Goal: Task Accomplishment & Management: Manage account settings

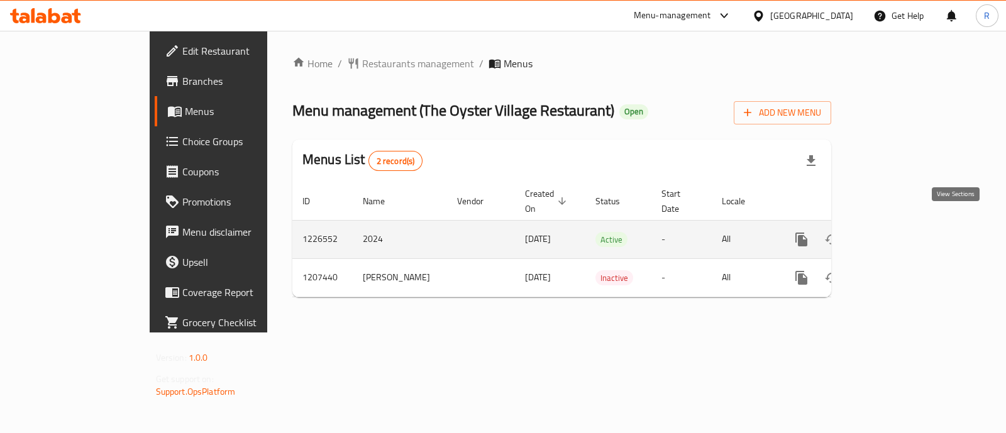
click at [907, 233] on link "enhanced table" at bounding box center [892, 239] width 30 height 30
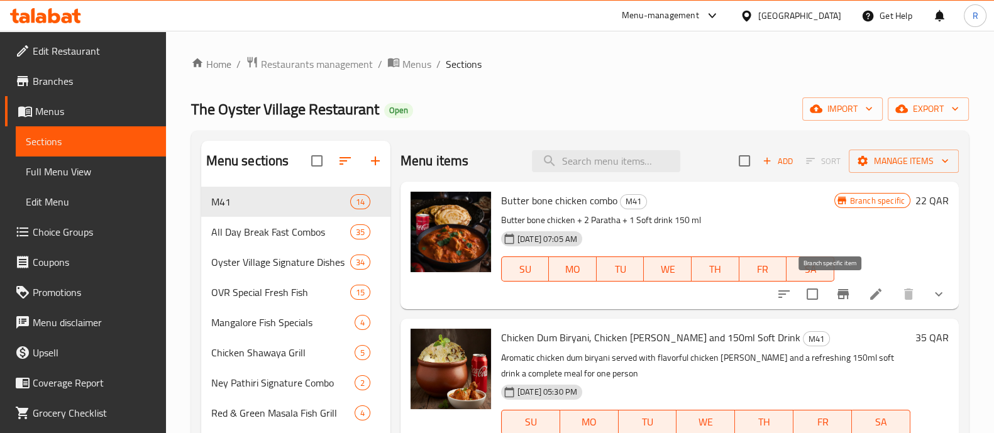
click at [832, 286] on button "Branch-specific-item" at bounding box center [843, 294] width 30 height 30
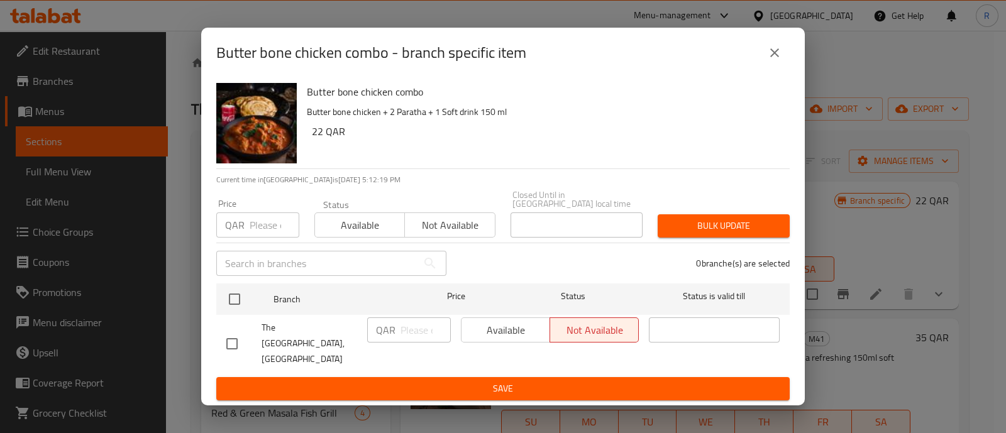
click at [773, 57] on icon "close" at bounding box center [774, 52] width 9 height 9
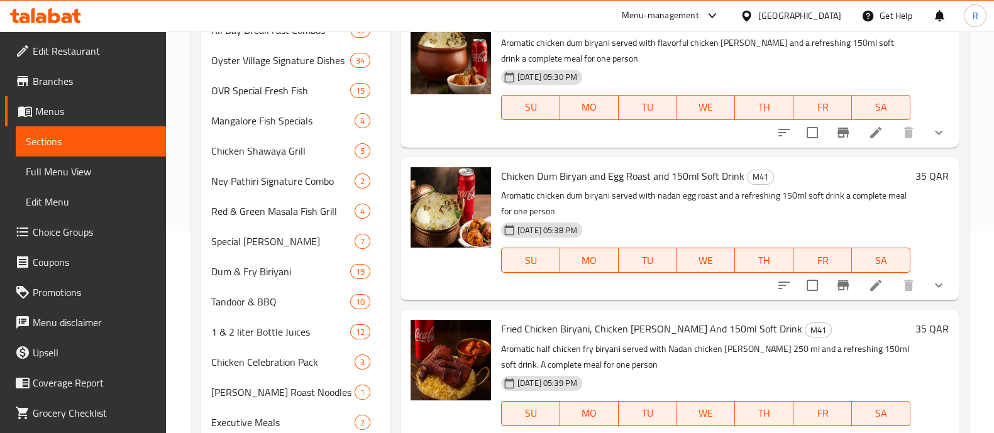
scroll to position [114, 0]
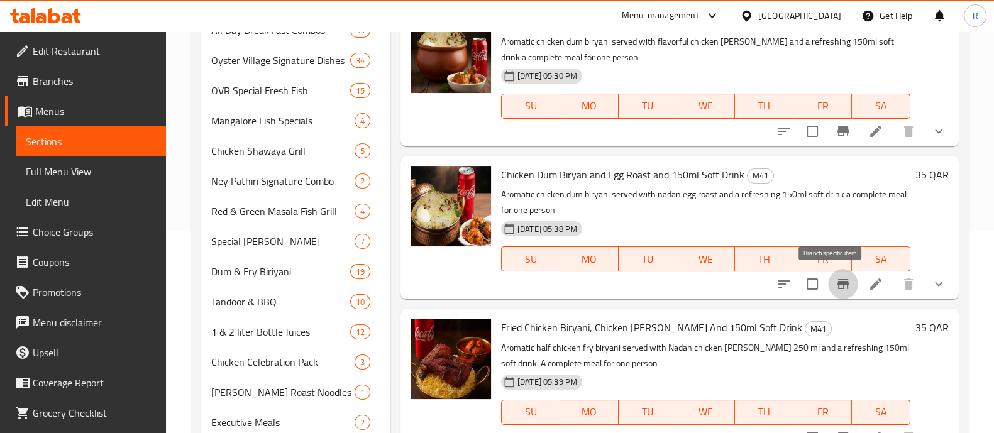
click at [835, 290] on icon "Branch-specific-item" at bounding box center [842, 284] width 15 height 15
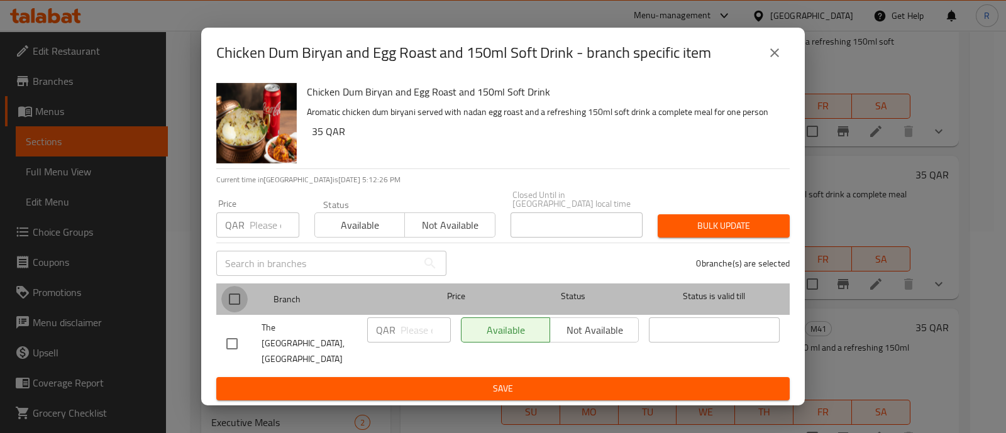
click at [225, 294] on input "checkbox" at bounding box center [234, 299] width 26 height 26
checkbox input "true"
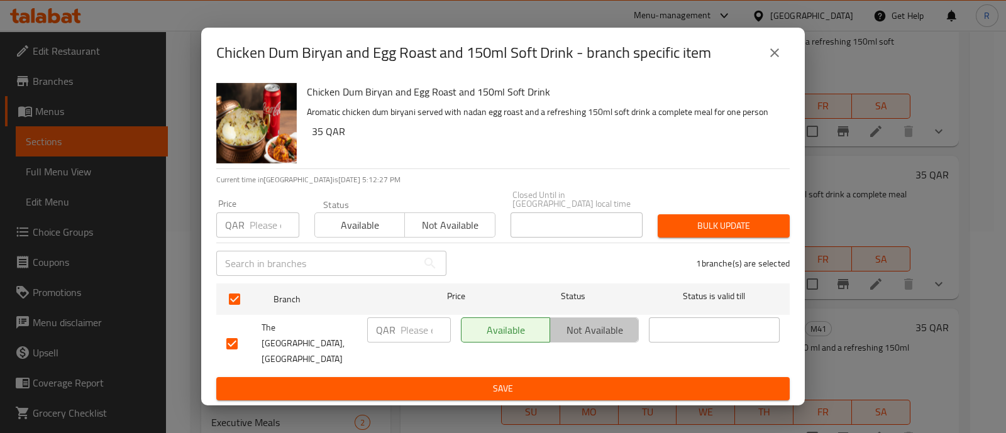
click at [581, 327] on span "Not available" at bounding box center [594, 330] width 79 height 18
click at [561, 381] on span "Save" at bounding box center [502, 389] width 553 height 16
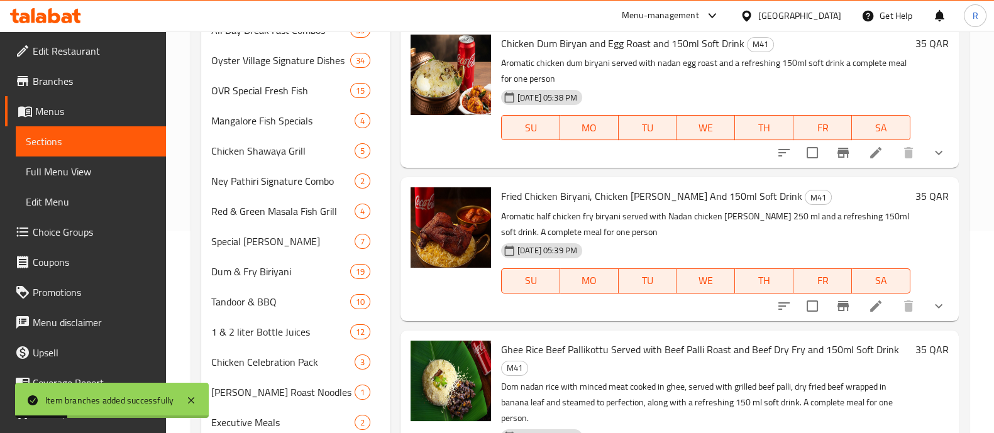
scroll to position [273, 0]
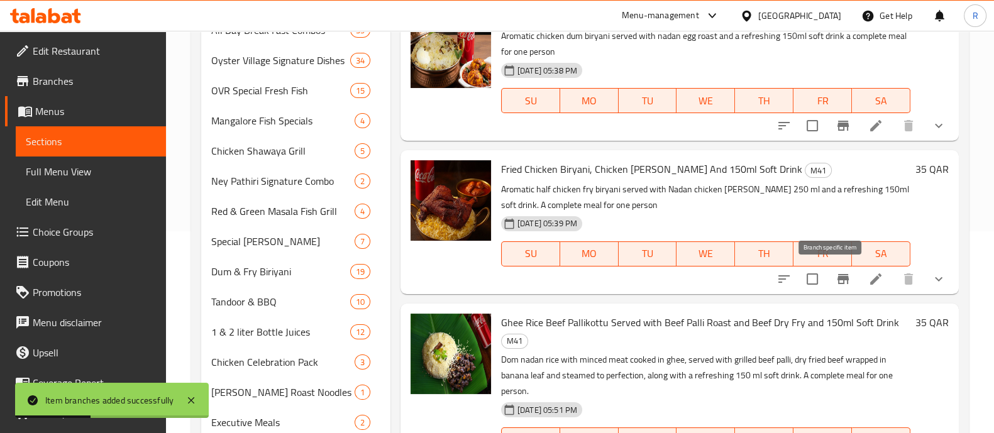
click at [835, 283] on icon "Branch-specific-item" at bounding box center [842, 279] width 15 height 15
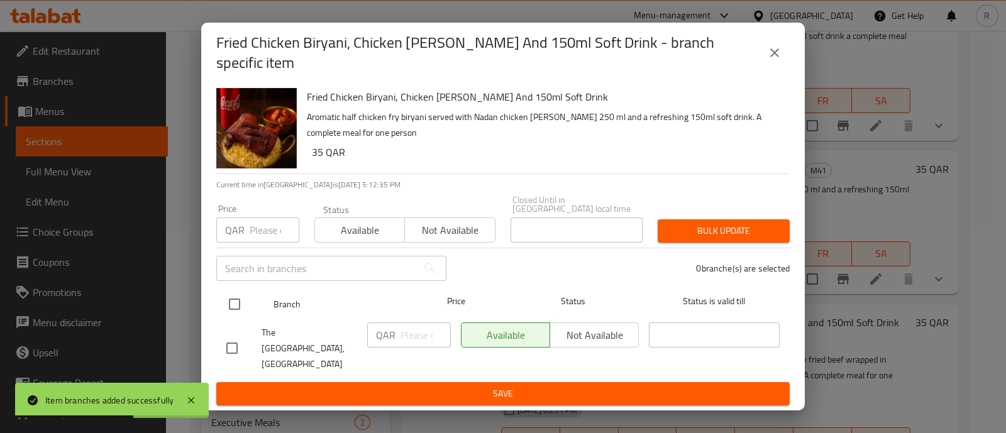
click at [234, 291] on input "checkbox" at bounding box center [234, 304] width 26 height 26
checkbox input "true"
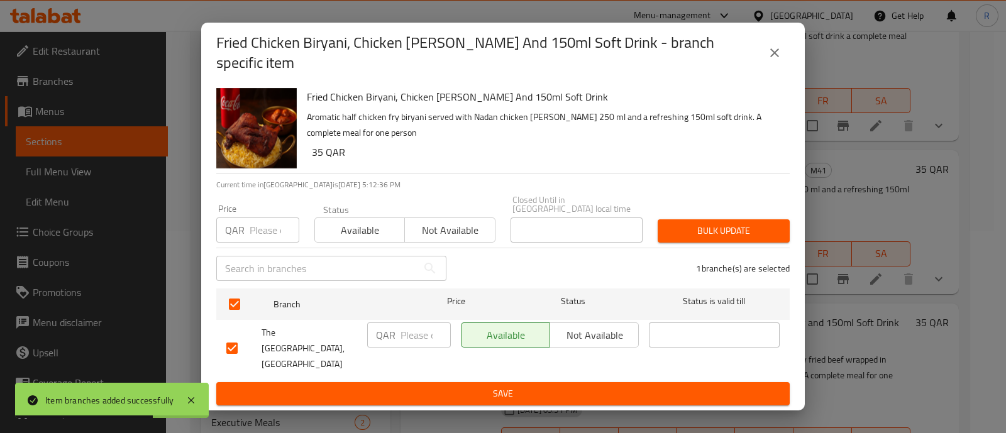
click at [585, 326] on span "Not available" at bounding box center [594, 335] width 79 height 18
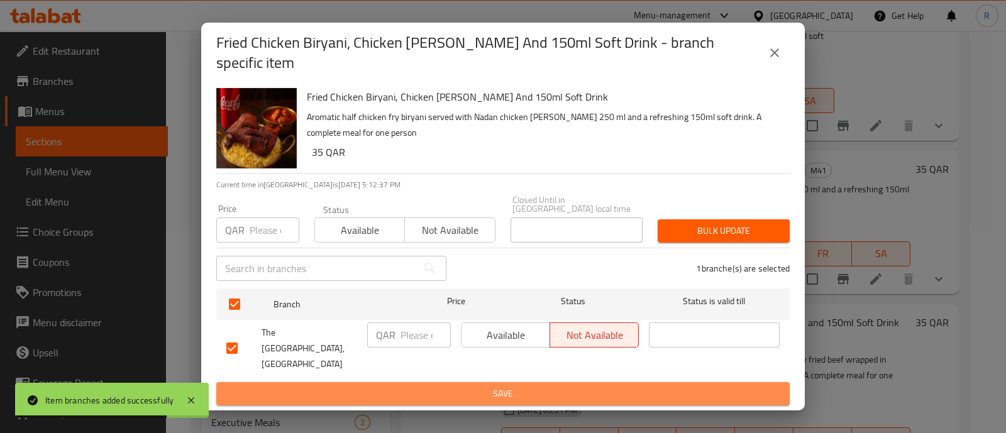
click at [559, 388] on span "Save" at bounding box center [502, 394] width 553 height 16
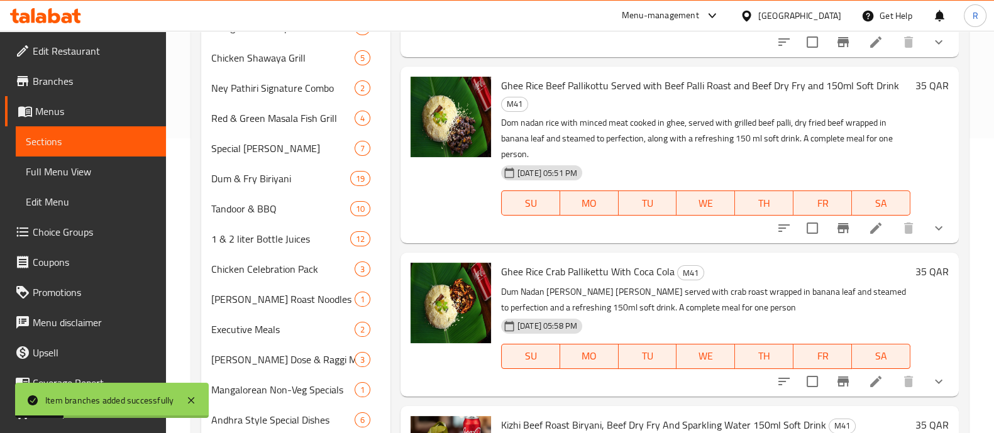
scroll to position [296, 0]
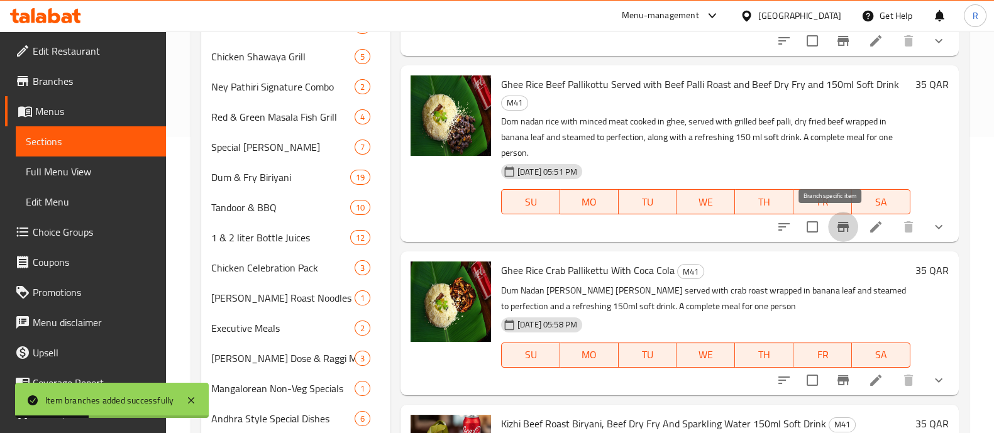
click at [835, 221] on icon "Branch-specific-item" at bounding box center [842, 226] width 15 height 15
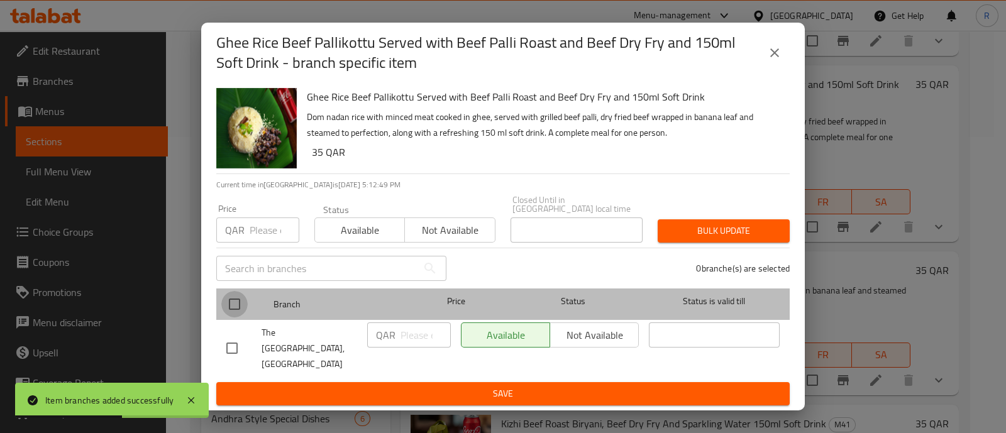
click at [246, 301] on input "checkbox" at bounding box center [234, 304] width 26 height 26
checkbox input "true"
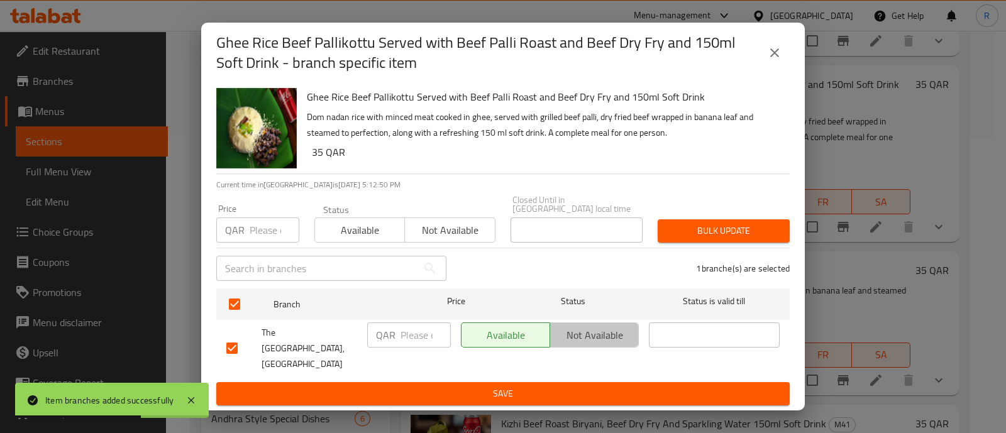
click at [590, 336] on span "Not available" at bounding box center [594, 335] width 79 height 18
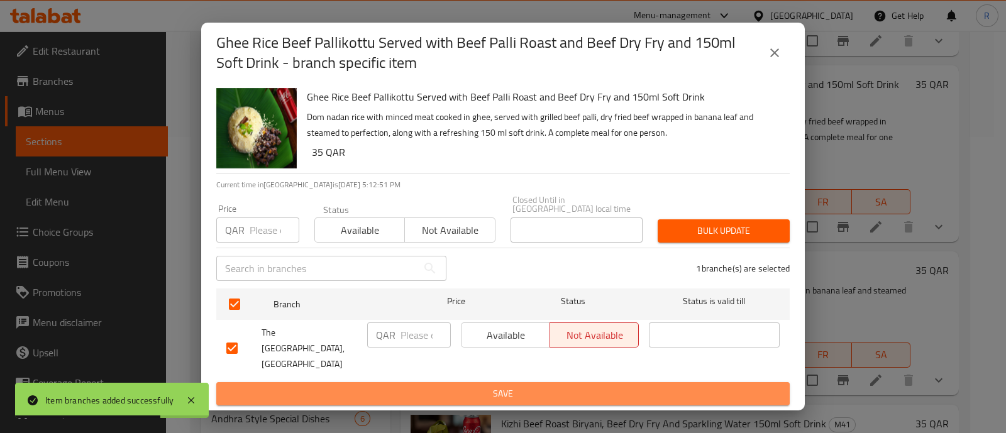
click at [547, 392] on span "Save" at bounding box center [502, 394] width 553 height 16
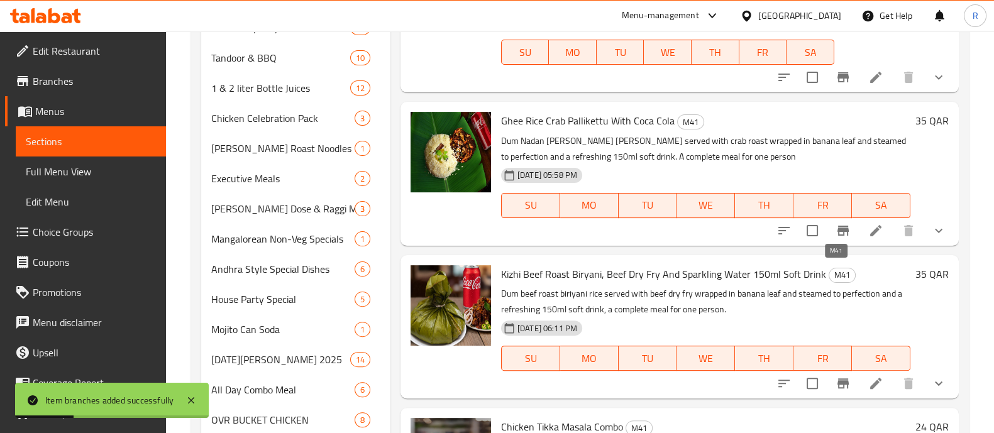
scroll to position [446, 0]
click at [830, 220] on button "Branch-specific-item" at bounding box center [843, 230] width 30 height 30
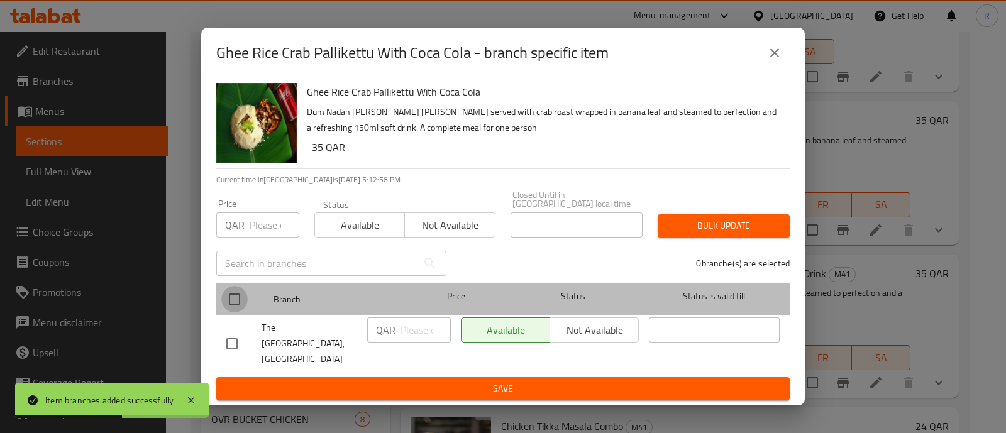
click at [247, 293] on input "checkbox" at bounding box center [234, 299] width 26 height 26
checkbox input "true"
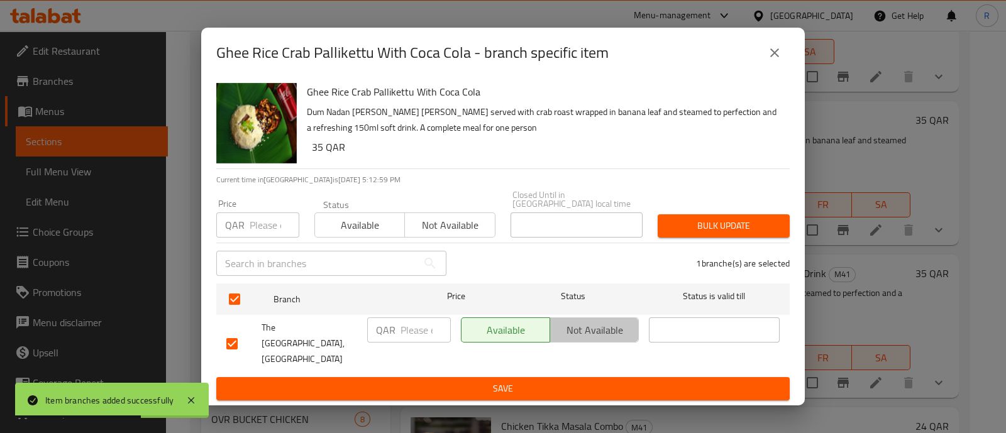
click at [573, 327] on span "Not available" at bounding box center [594, 330] width 79 height 18
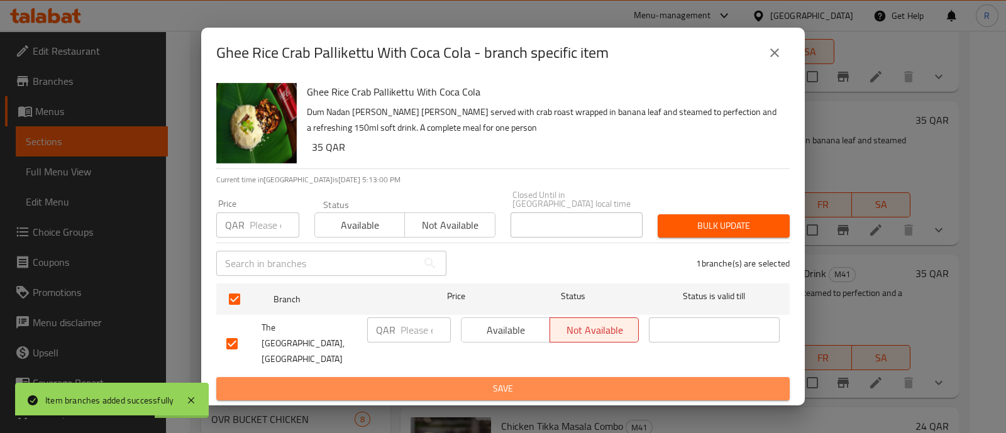
click at [525, 381] on span "Save" at bounding box center [502, 389] width 553 height 16
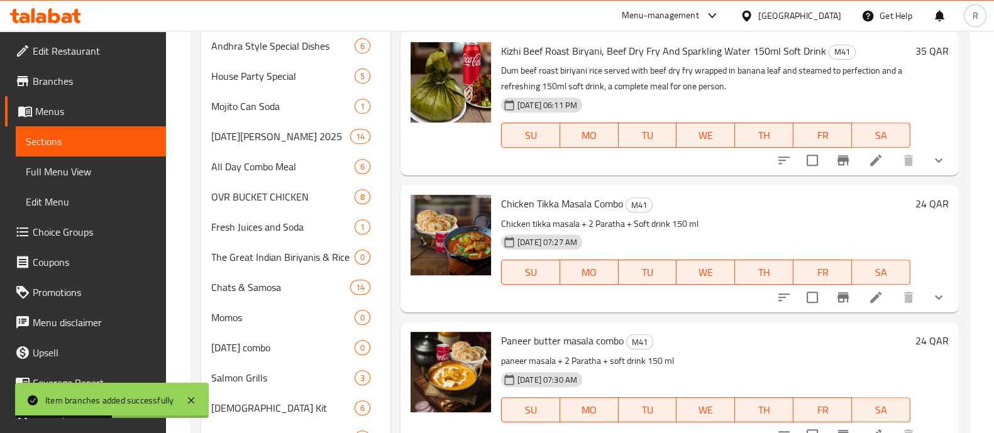
scroll to position [672, 0]
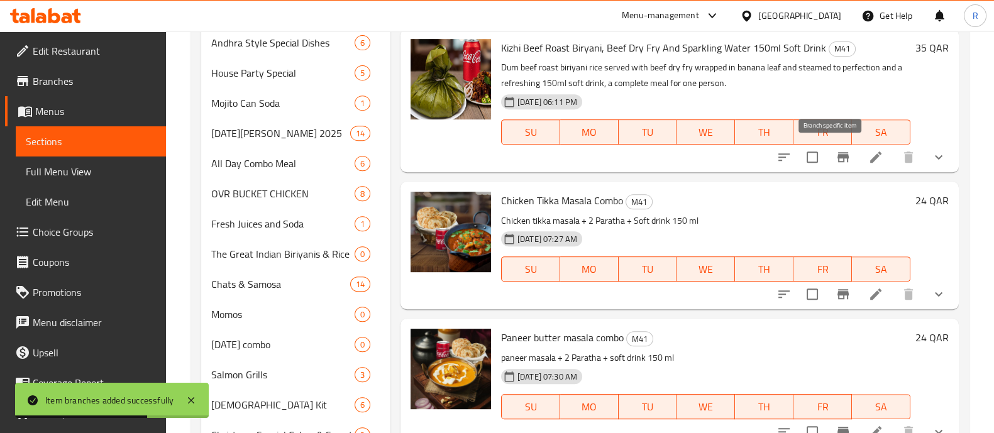
click at [828, 165] on button "Branch-specific-item" at bounding box center [843, 157] width 30 height 30
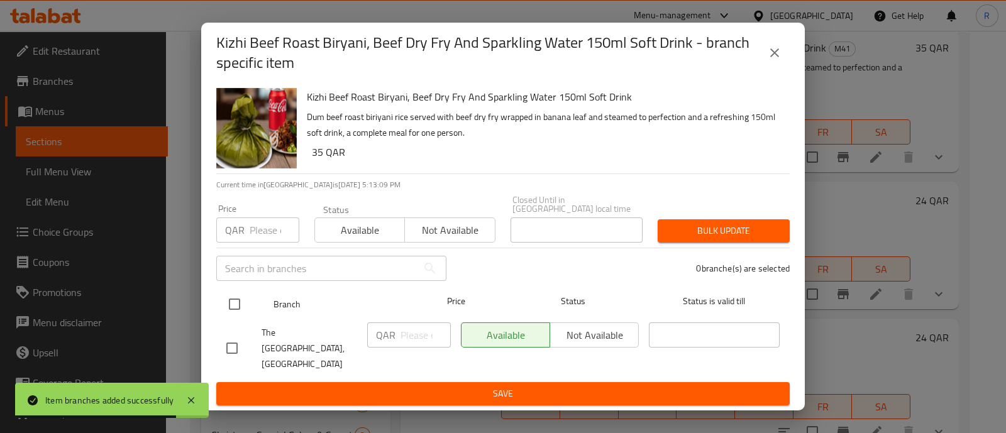
click at [221, 294] on input "checkbox" at bounding box center [234, 304] width 26 height 26
checkbox input "true"
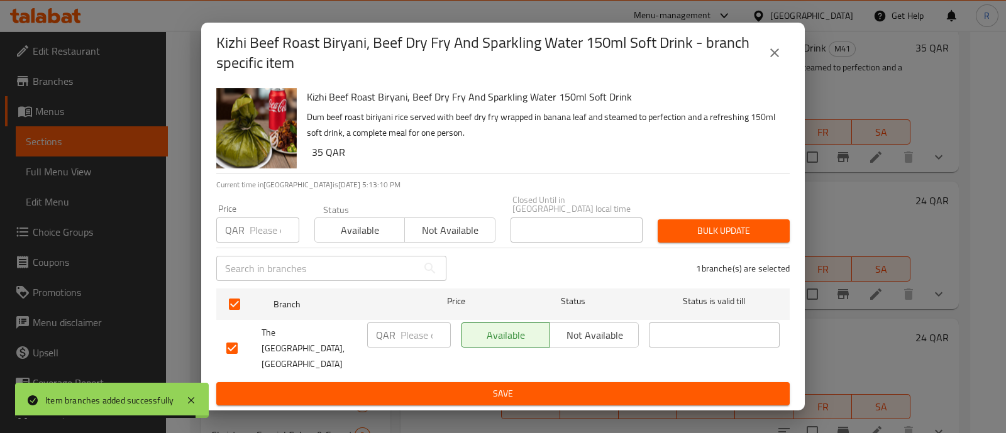
click at [589, 336] on span "Not available" at bounding box center [594, 335] width 79 height 18
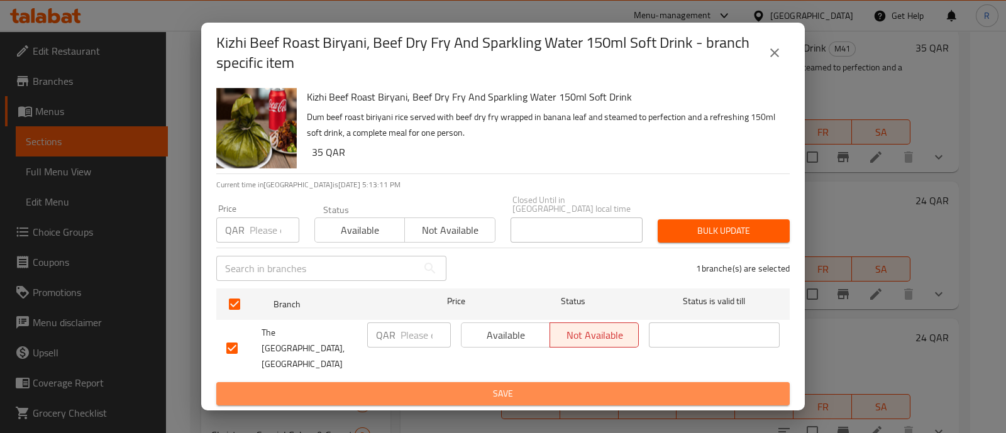
click at [542, 388] on span "Save" at bounding box center [502, 394] width 553 height 16
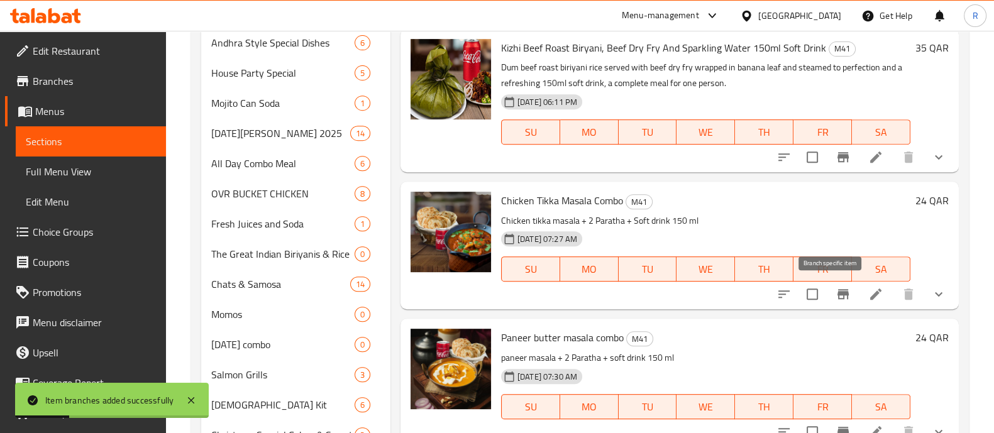
click at [840, 290] on button "Branch-specific-item" at bounding box center [843, 294] width 30 height 30
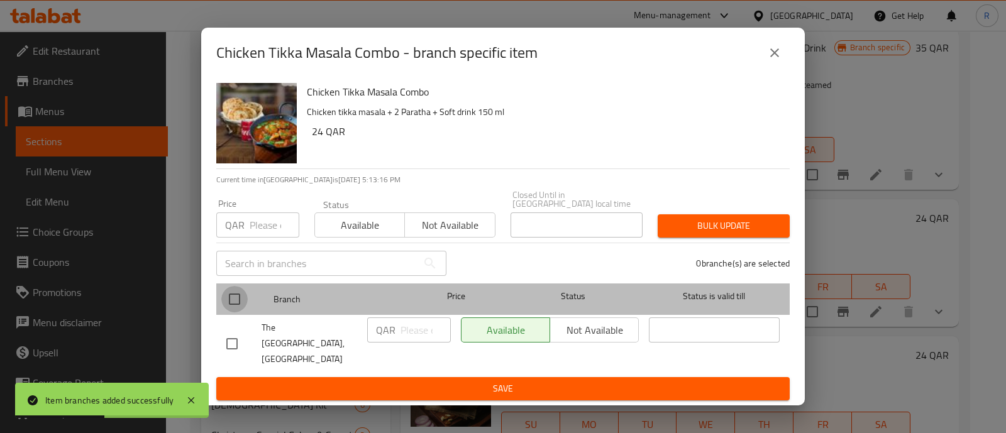
click at [234, 292] on input "checkbox" at bounding box center [234, 299] width 26 height 26
checkbox input "true"
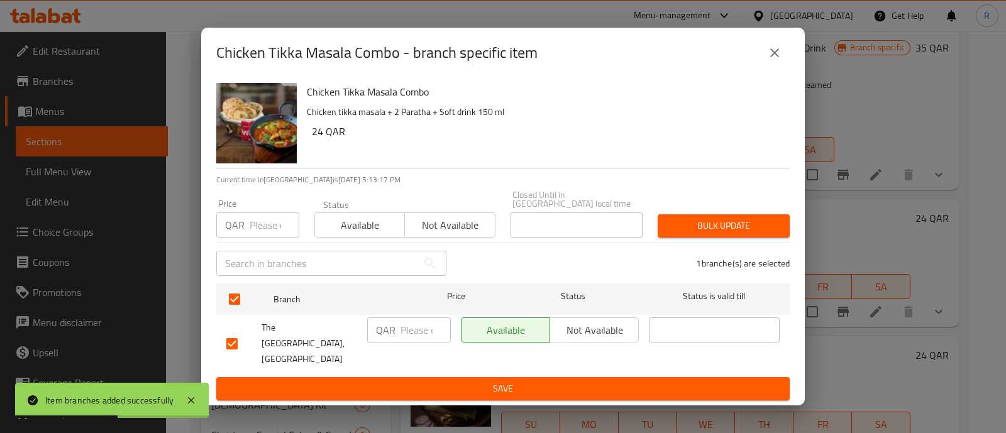
click at [607, 327] on span "Not available" at bounding box center [594, 330] width 79 height 18
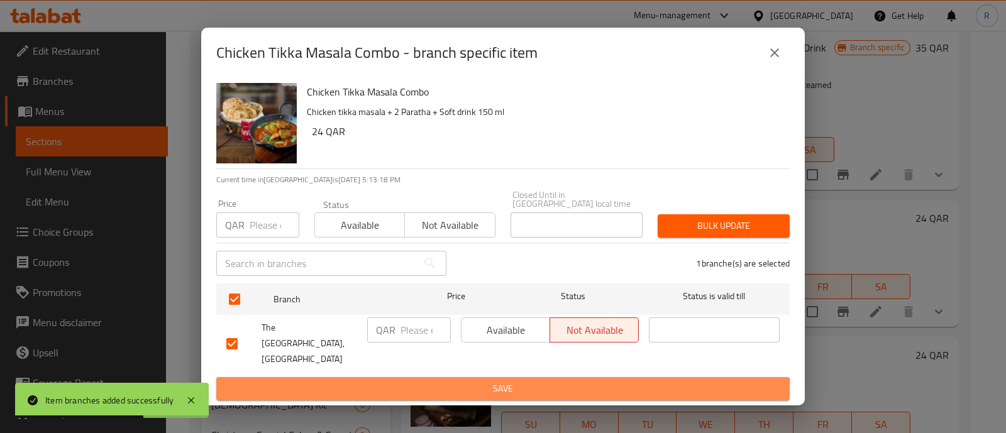
click at [539, 388] on span "Save" at bounding box center [502, 389] width 553 height 16
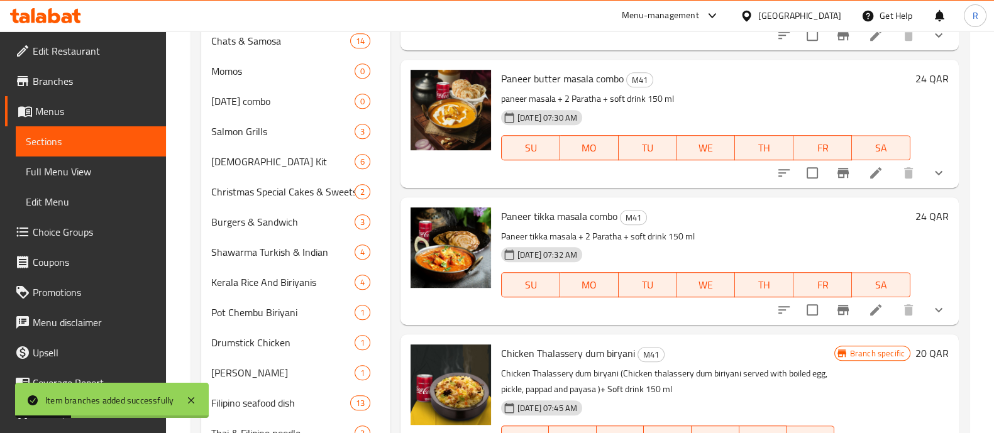
scroll to position [924, 0]
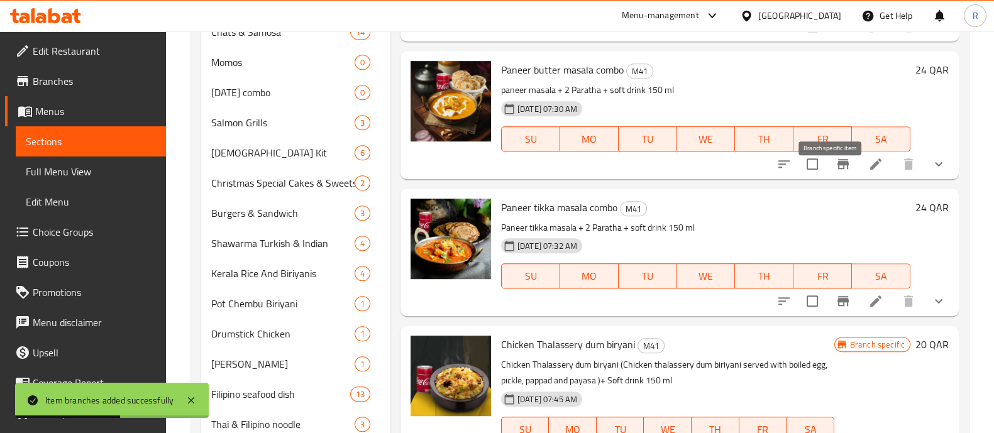
click at [835, 172] on icon "Branch-specific-item" at bounding box center [842, 163] width 15 height 15
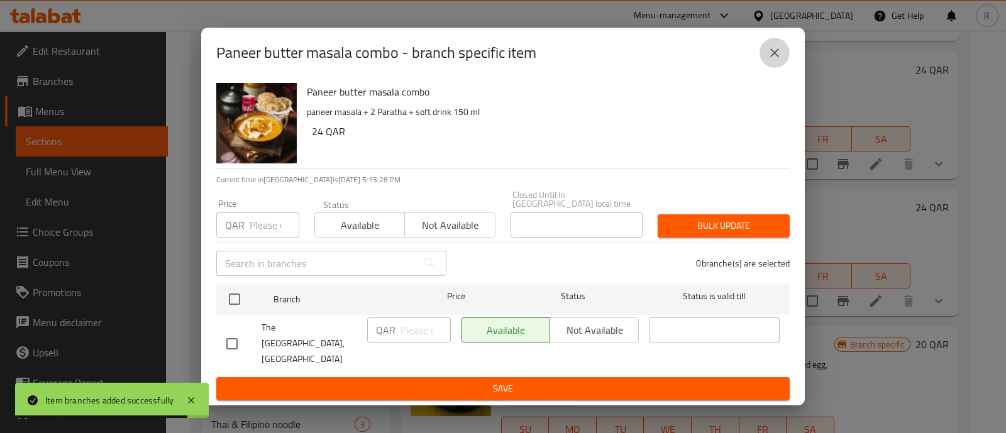
click at [774, 57] on icon "close" at bounding box center [774, 52] width 9 height 9
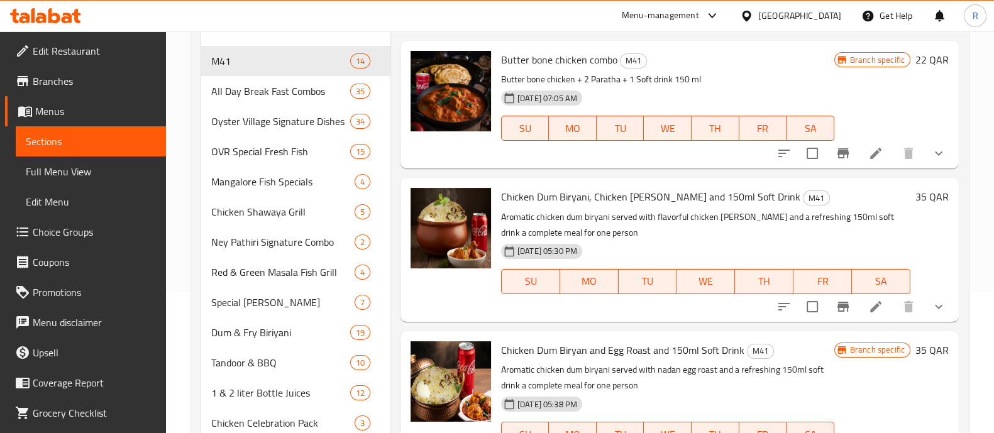
scroll to position [0, 0]
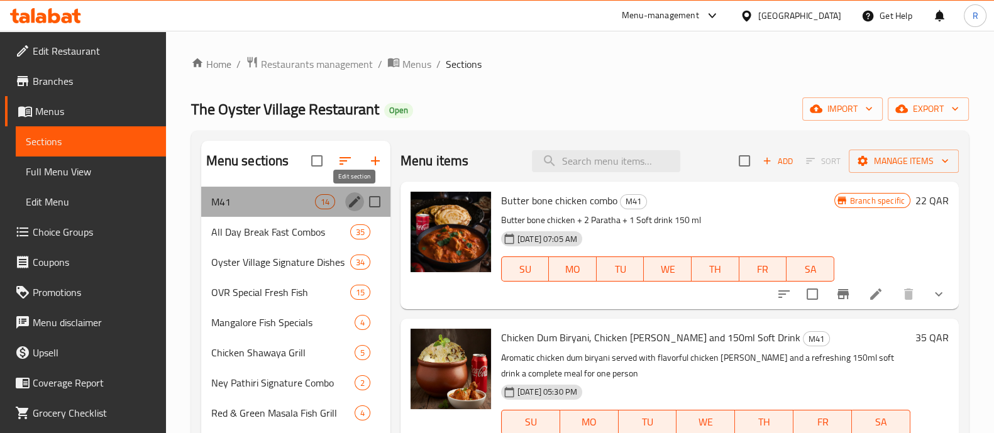
click at [355, 199] on icon "edit" at bounding box center [354, 201] width 11 height 11
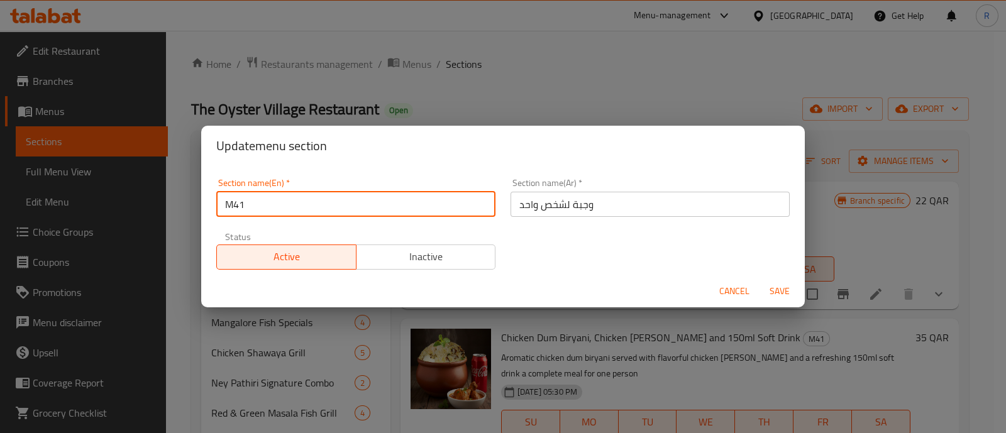
click at [327, 200] on input "M41" at bounding box center [355, 204] width 279 height 25
type input "M"
type input "Combos"
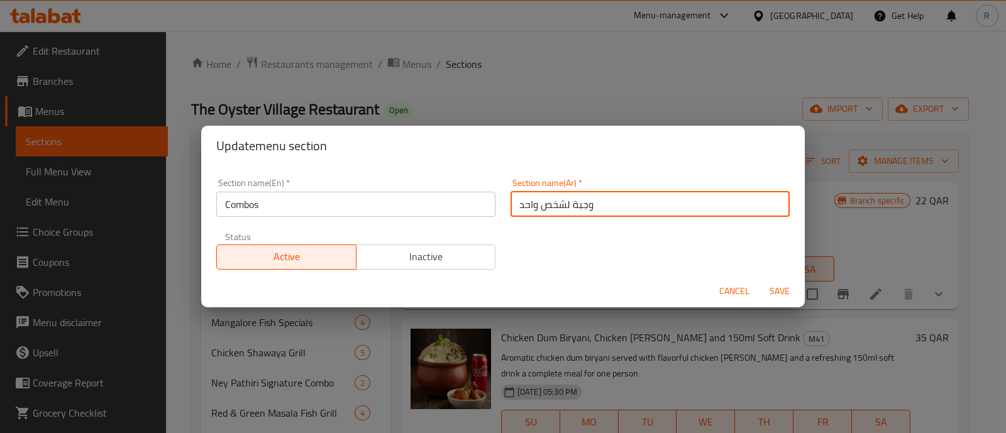
drag, startPoint x: 532, startPoint y: 206, endPoint x: 485, endPoint y: 204, distance: 46.5
click at [485, 204] on div "Section name(En)   * Combos Section name(En) * Section name(Ar)   * وجبة لشخص و…" at bounding box center [503, 224] width 588 height 106
type input "وجبة لشخص"
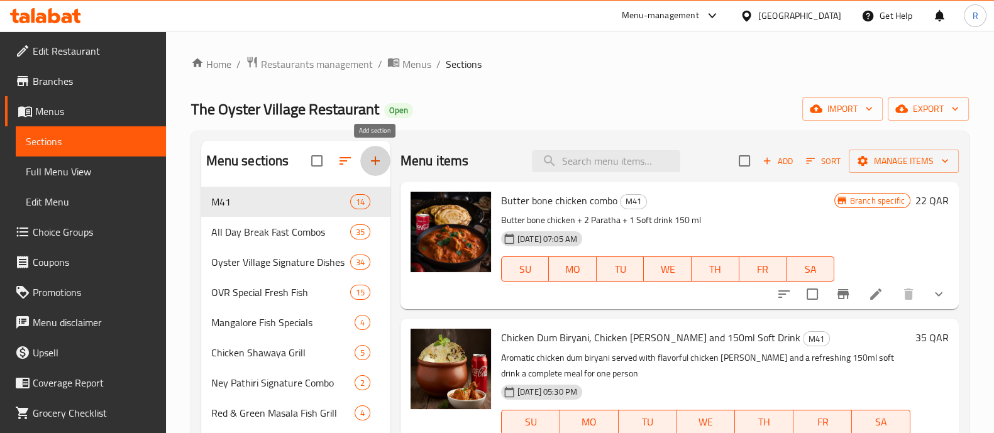
click at [380, 163] on icon "button" at bounding box center [375, 160] width 15 height 15
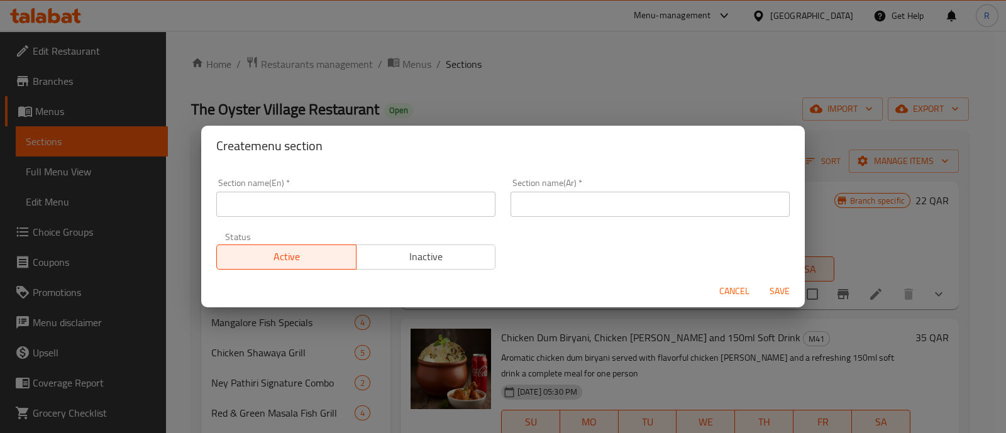
click at [735, 283] on span "Cancel" at bounding box center [734, 291] width 30 height 16
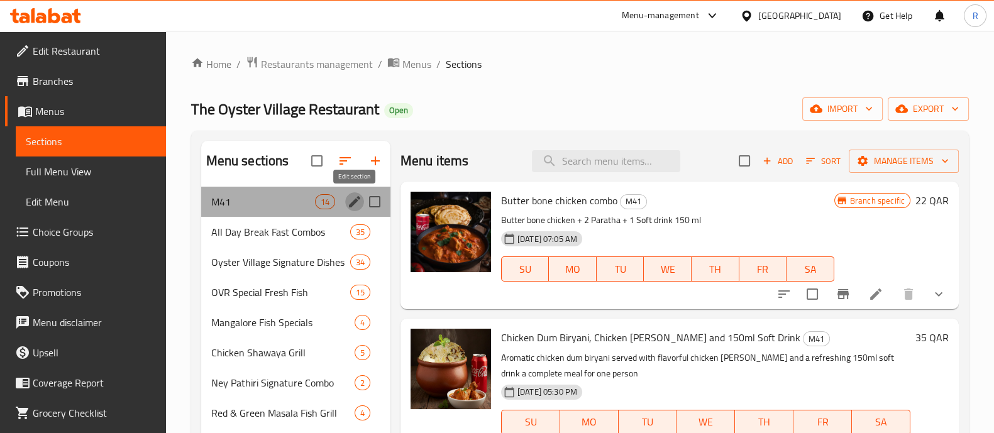
click at [349, 202] on icon "edit" at bounding box center [354, 201] width 15 height 15
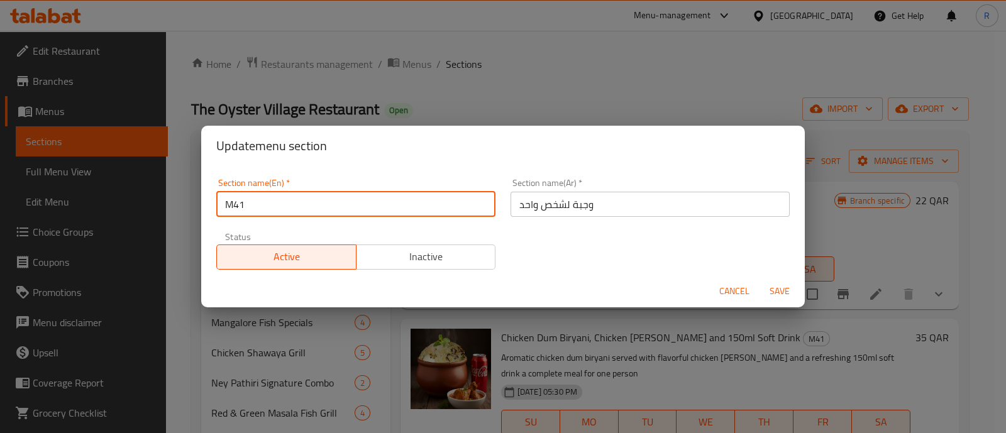
click at [330, 209] on input "M41" at bounding box center [355, 204] width 279 height 25
drag, startPoint x: 330, startPoint y: 210, endPoint x: 153, endPoint y: 212, distance: 177.2
click at [153, 212] on div "Update menu section Section name(En)   * M41 Section name(En) * Section name(Ar…" at bounding box center [503, 216] width 1006 height 433
type input "Combos"
click at [522, 200] on input "وجبة لشخص واحد" at bounding box center [649, 204] width 279 height 25
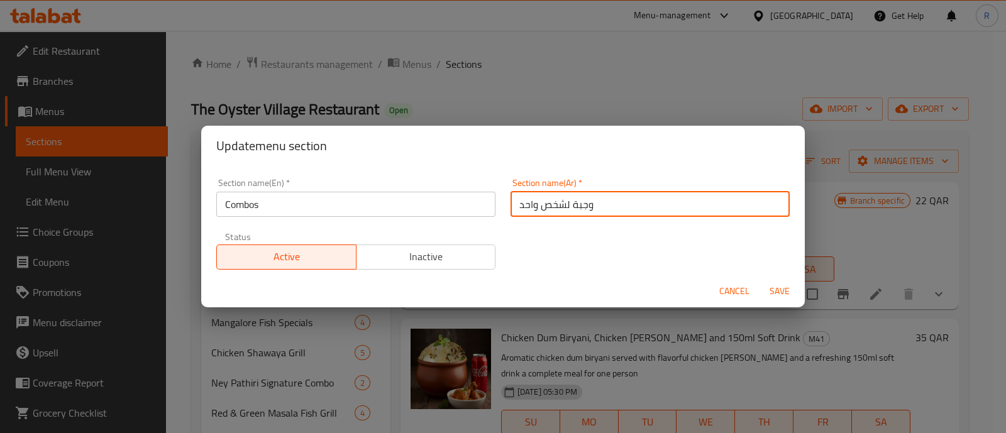
click at [522, 200] on input "وجبة لشخص واحد" at bounding box center [649, 204] width 279 height 25
type input "وجبة لشخص"
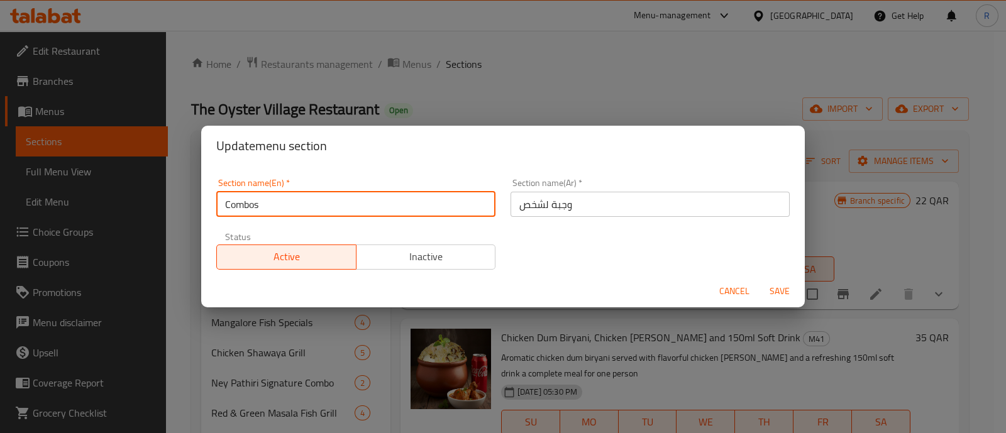
click at [293, 207] on input "Combos" at bounding box center [355, 204] width 279 height 25
type input "Combos"
click at [777, 293] on span "Save" at bounding box center [779, 291] width 30 height 16
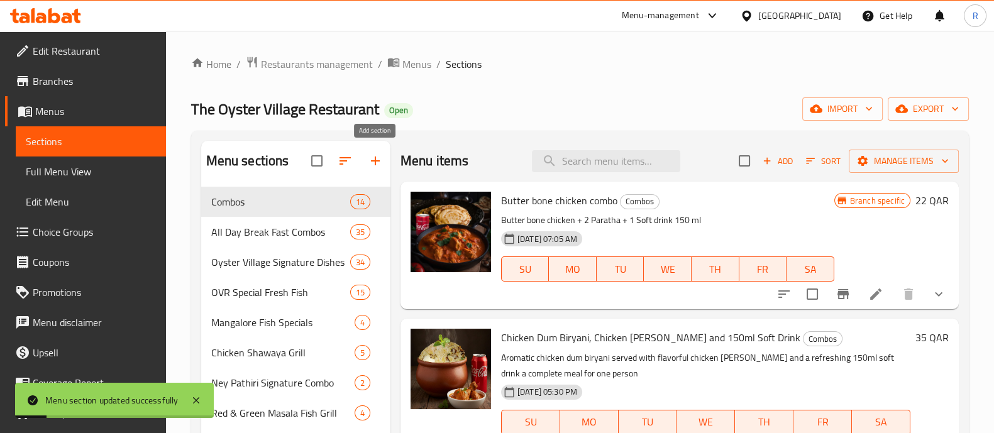
click at [374, 155] on icon "button" at bounding box center [375, 160] width 15 height 15
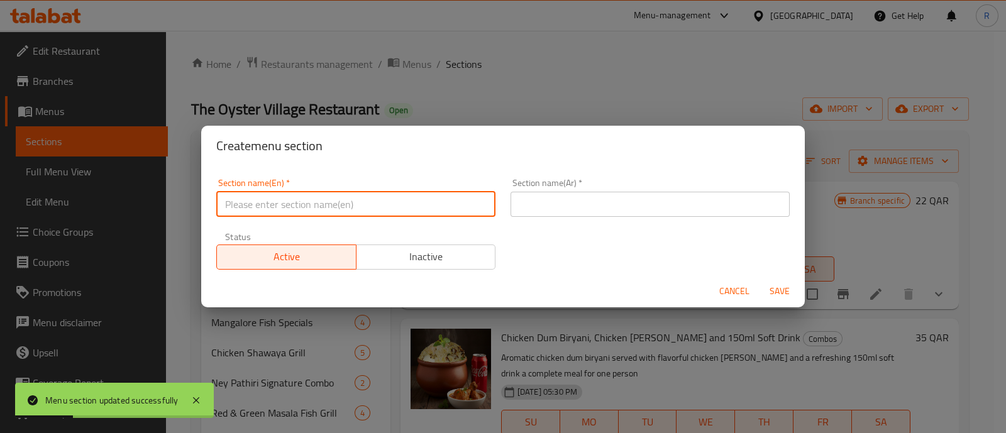
click at [314, 204] on input "text" at bounding box center [355, 204] width 279 height 25
type input "M41"
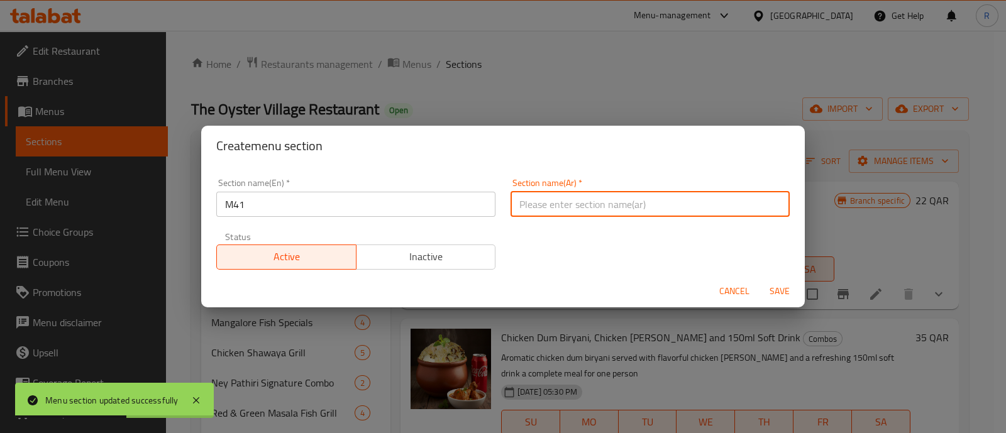
click at [525, 200] on input "text" at bounding box center [649, 204] width 279 height 25
type input "وجبة لشخص"
click at [788, 290] on span "Save" at bounding box center [779, 291] width 30 height 16
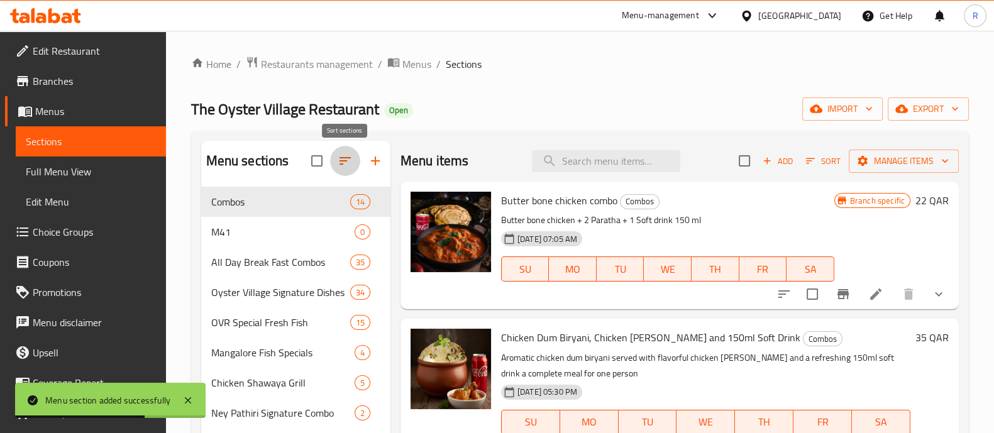
click at [339, 163] on icon "button" at bounding box center [345, 160] width 15 height 15
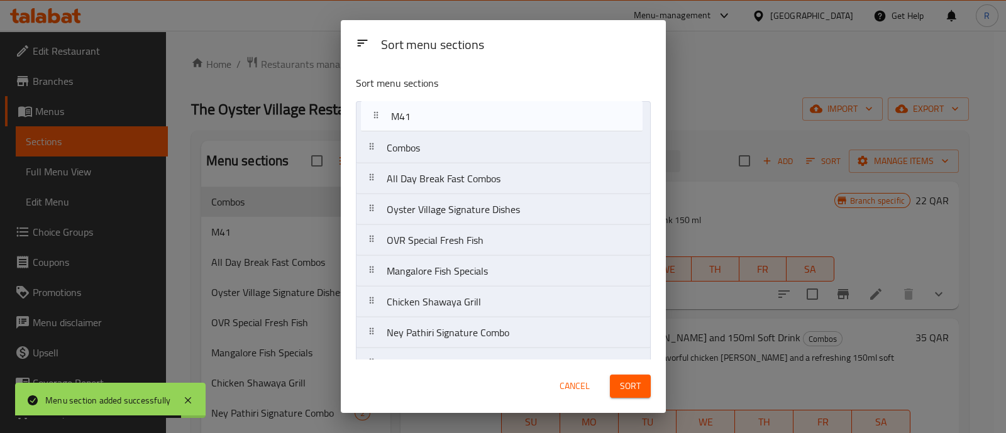
drag, startPoint x: 405, startPoint y: 153, endPoint x: 411, endPoint y: 112, distance: 41.9
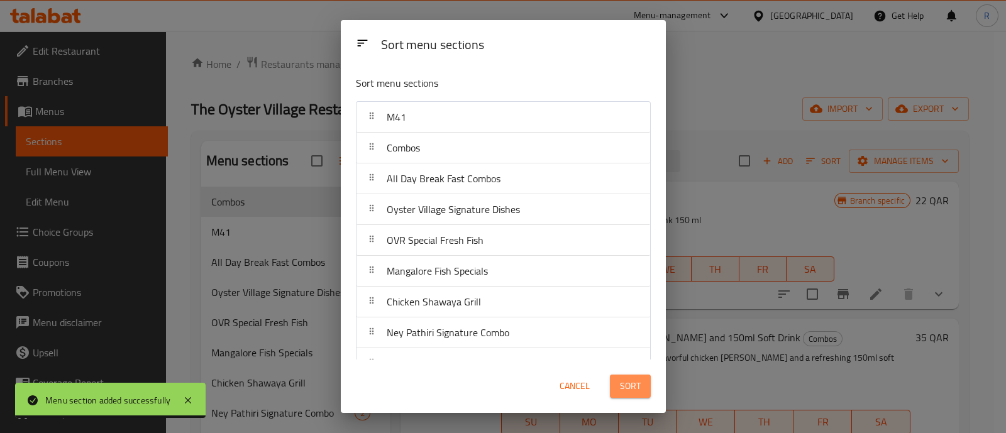
click at [622, 384] on span "Sort" at bounding box center [630, 386] width 21 height 16
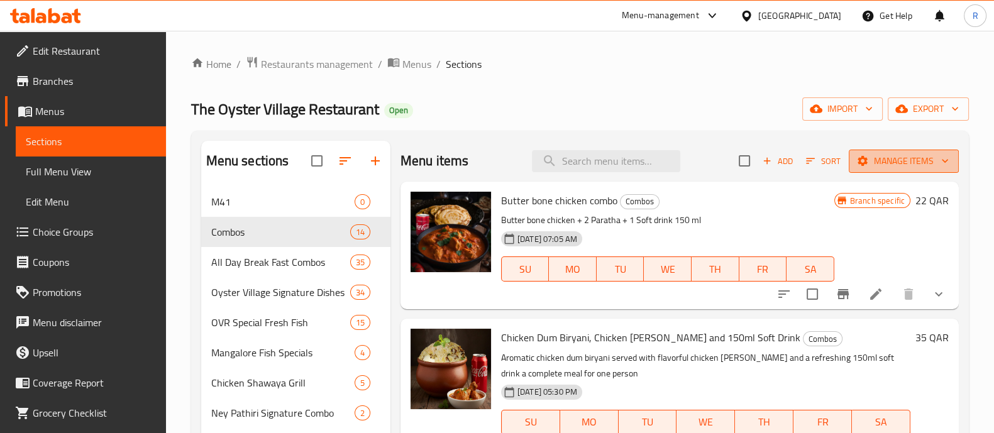
click at [903, 168] on span "Manage items" at bounding box center [904, 161] width 90 height 16
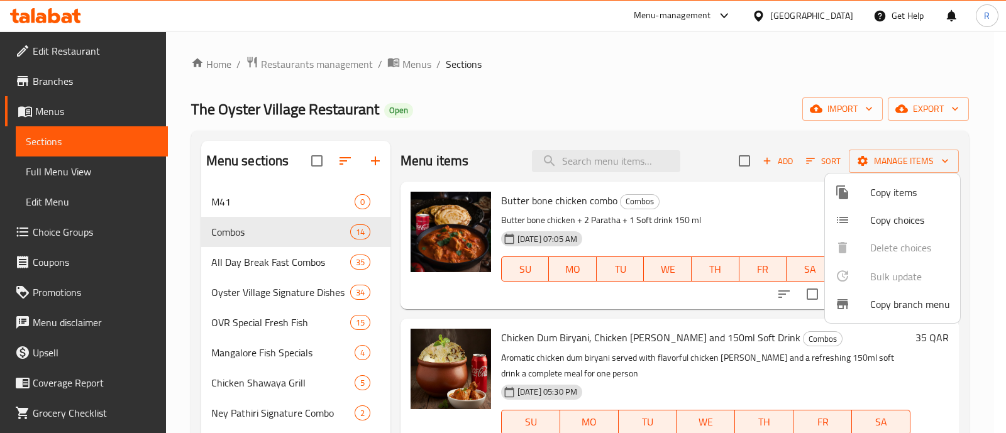
click at [887, 199] on span "Copy items" at bounding box center [910, 192] width 80 height 15
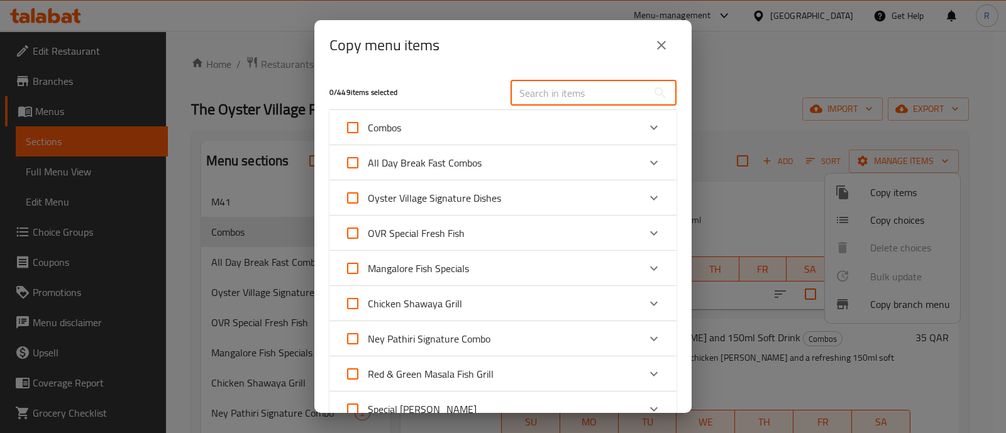
click at [547, 92] on input "text" at bounding box center [578, 92] width 137 height 25
click at [597, 121] on div "Combos" at bounding box center [491, 128] width 294 height 30
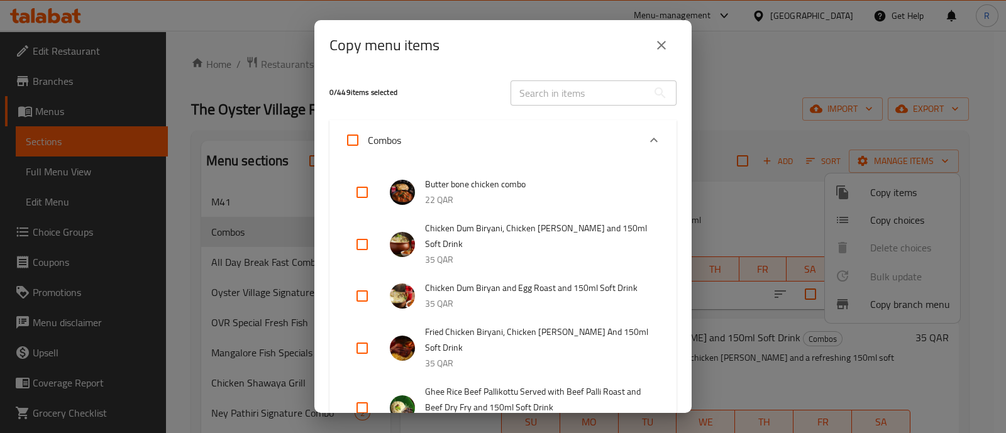
click at [363, 240] on input "checkbox" at bounding box center [362, 244] width 30 height 30
checkbox input "true"
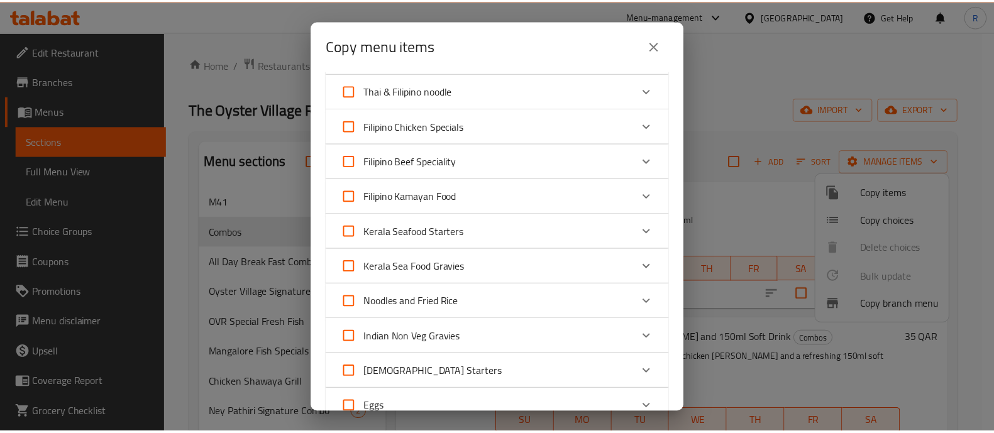
scroll to position [2268, 0]
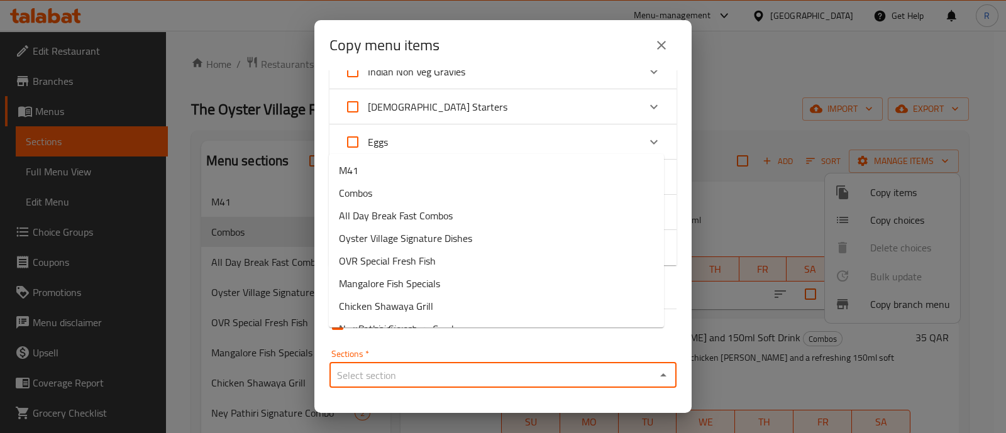
click at [408, 366] on input "Sections   *" at bounding box center [492, 375] width 319 height 18
click at [396, 167] on li "M41" at bounding box center [496, 170] width 335 height 23
type input "M41"
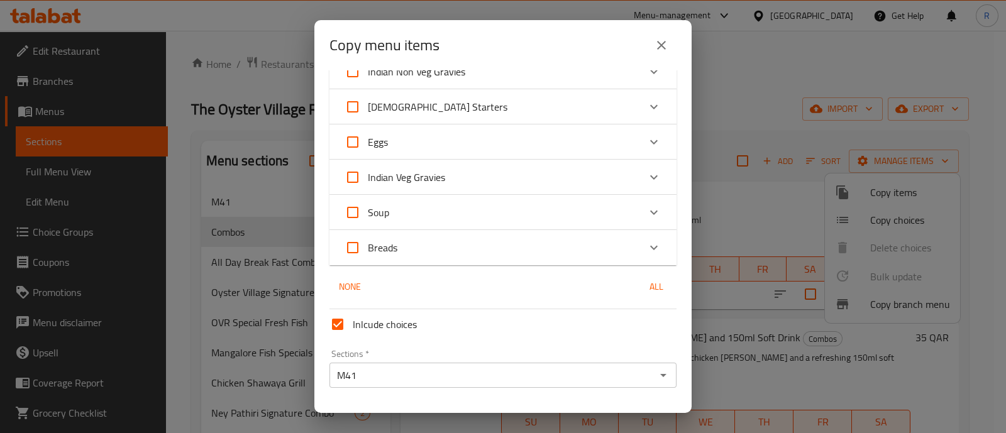
click at [601, 419] on span "Copy" at bounding box center [595, 427] width 151 height 16
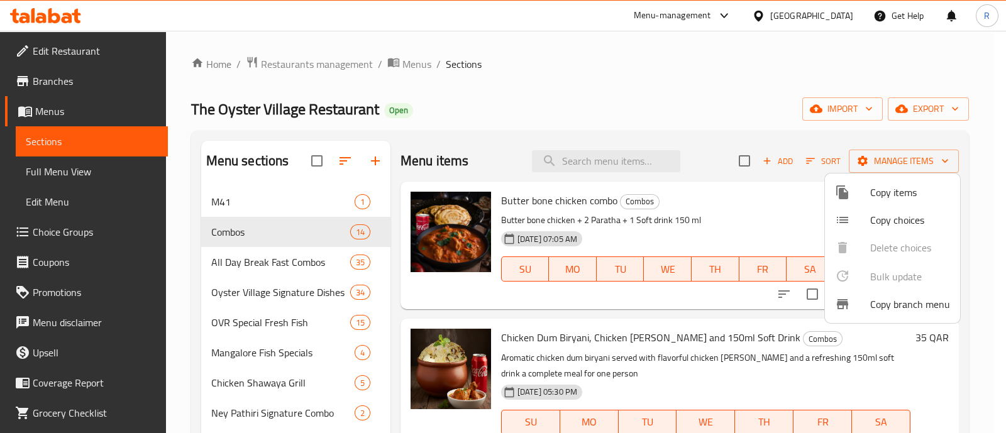
click at [297, 198] on div at bounding box center [503, 216] width 1006 height 433
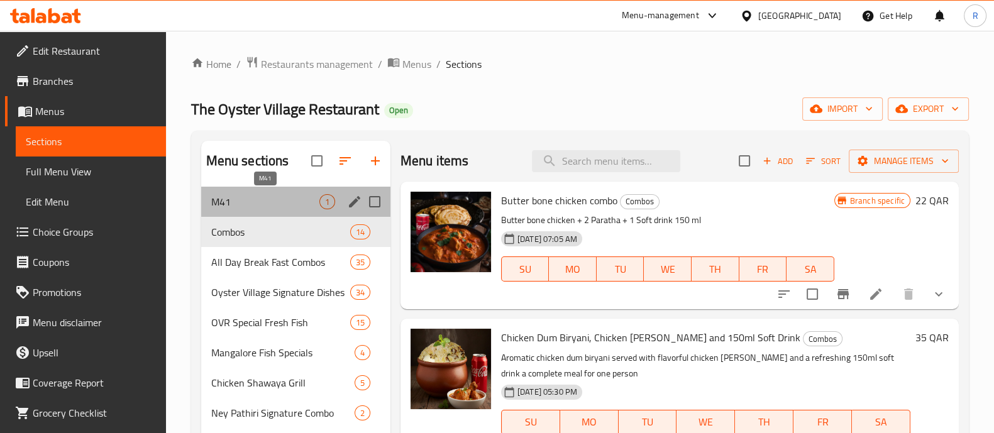
click at [307, 204] on span "M41" at bounding box center [265, 201] width 108 height 15
